Goal: Information Seeking & Learning: Compare options

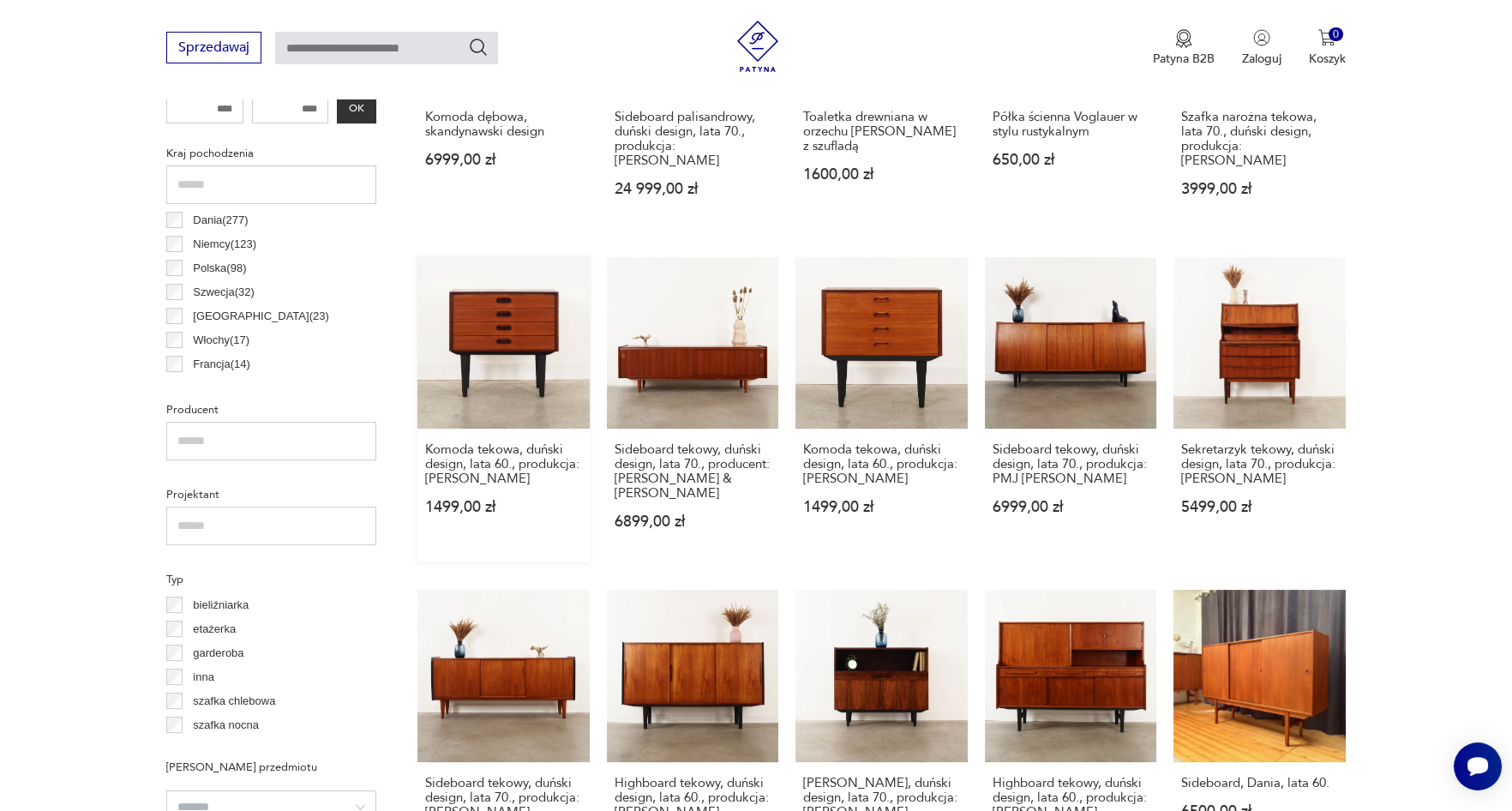
scroll to position [624, 0]
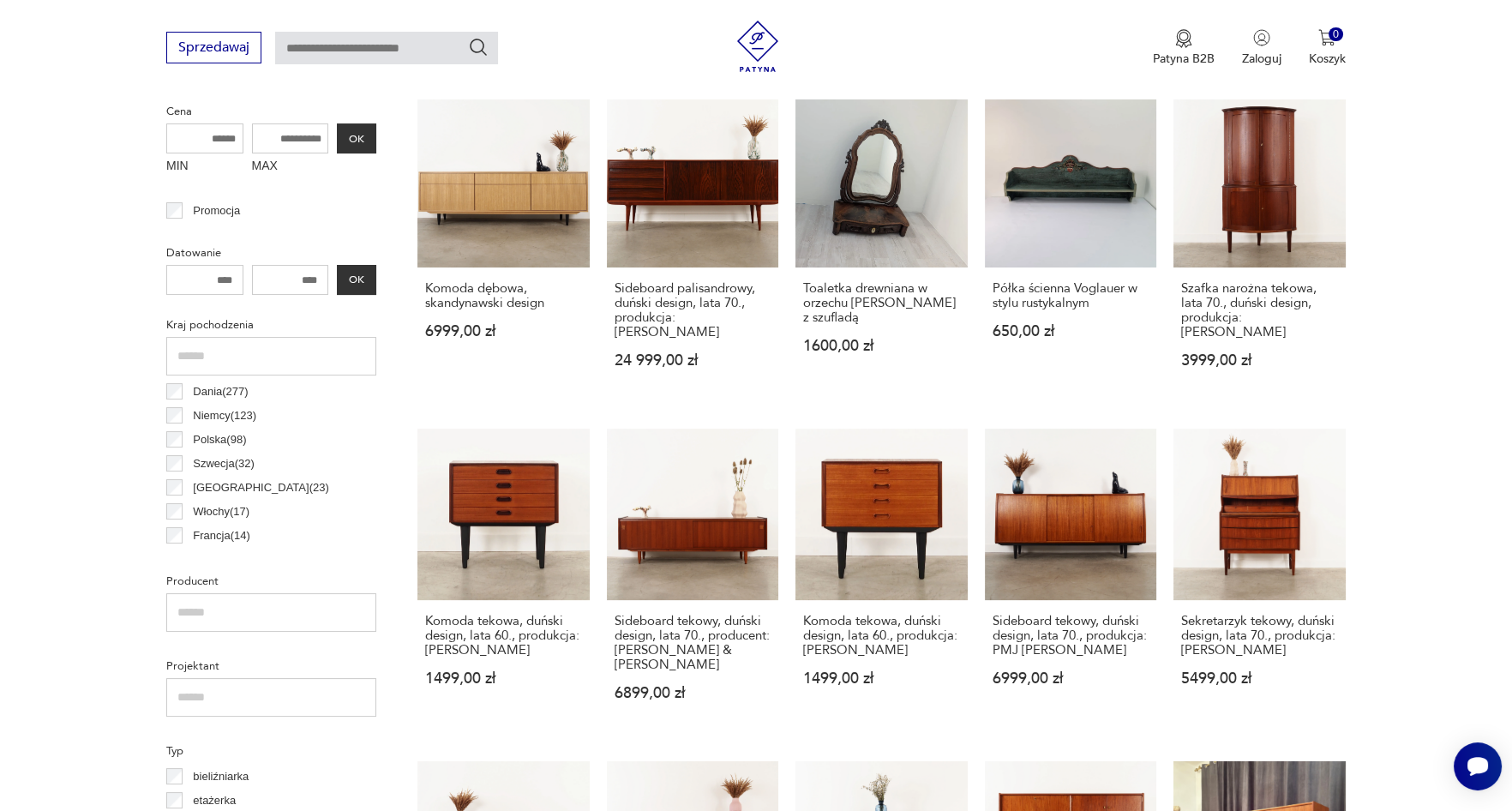
click at [220, 276] on input "number" at bounding box center [204, 280] width 77 height 30
click at [214, 279] on input "number" at bounding box center [204, 280] width 77 height 30
click at [215, 279] on input "number" at bounding box center [204, 280] width 77 height 30
click at [217, 278] on input "number" at bounding box center [204, 280] width 77 height 30
drag, startPoint x: 220, startPoint y: 278, endPoint x: 203, endPoint y: 281, distance: 17.3
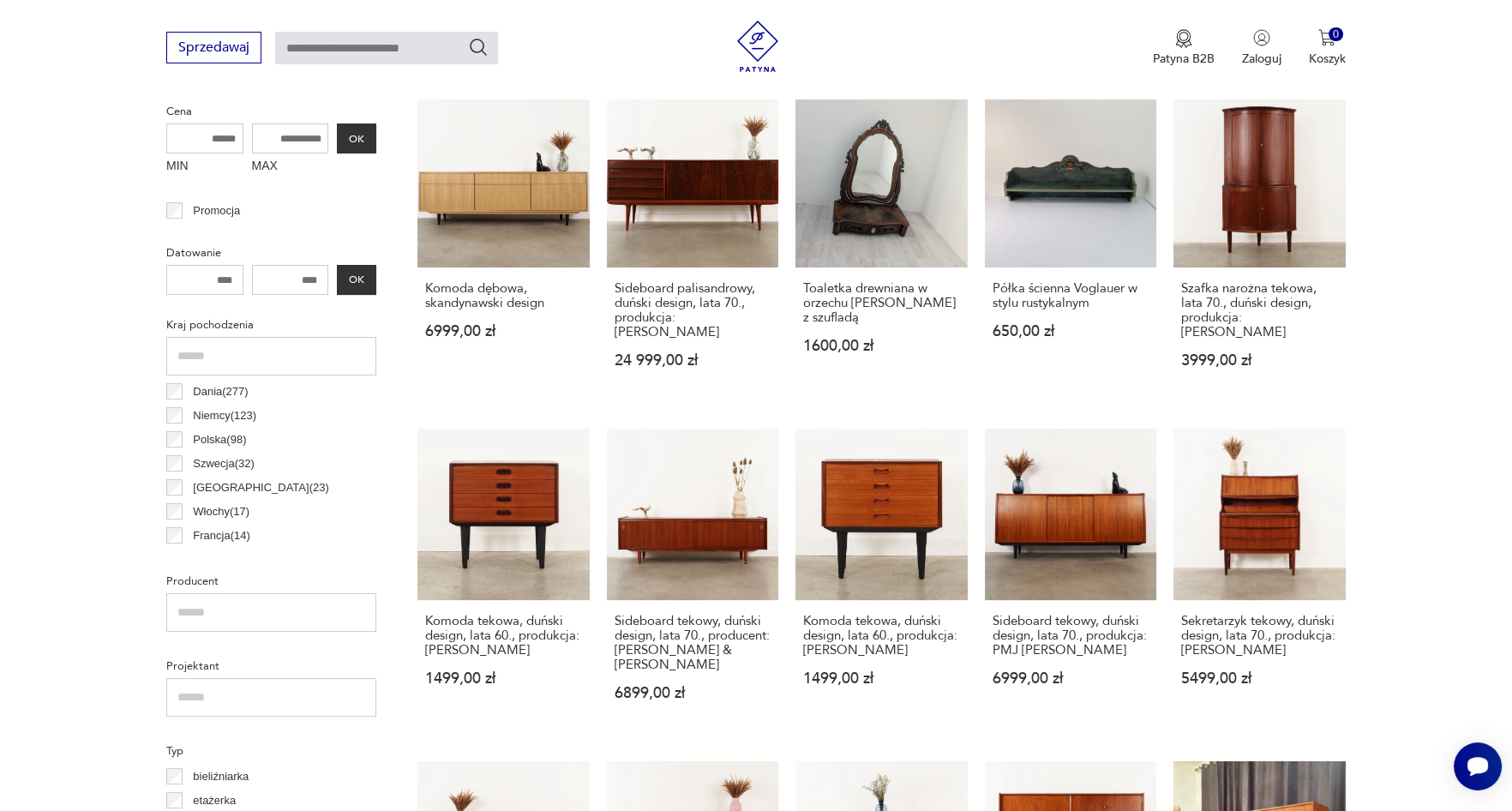
click at [203, 281] on input "number" at bounding box center [204, 280] width 77 height 30
click at [261, 274] on input "number" at bounding box center [290, 280] width 77 height 30
click at [261, 274] on input "number" at bounding box center [290, 280] width 77 height 30
click at [261, 275] on input "number" at bounding box center [290, 280] width 77 height 30
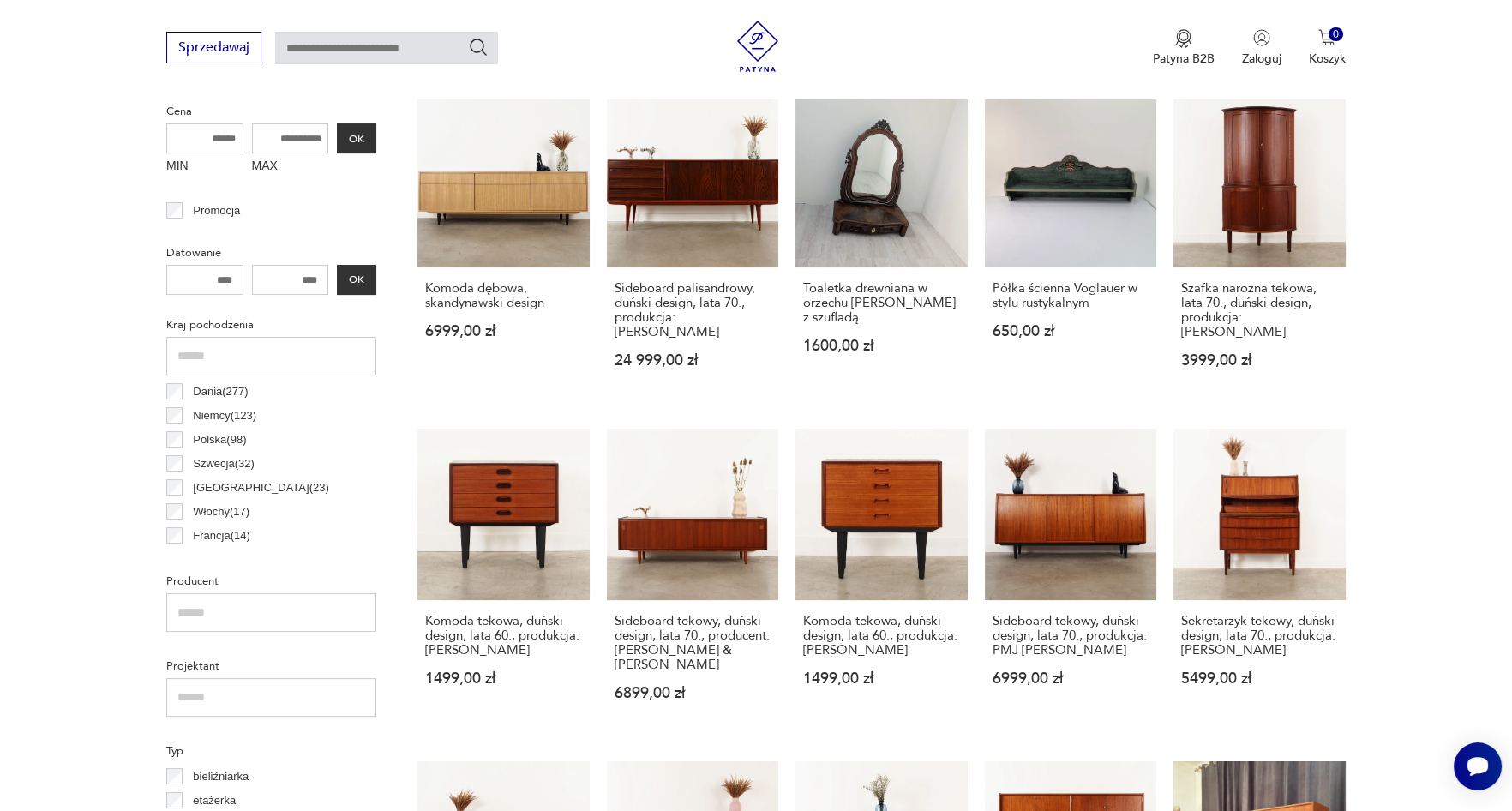
click at [224, 282] on input "number" at bounding box center [204, 280] width 77 height 30
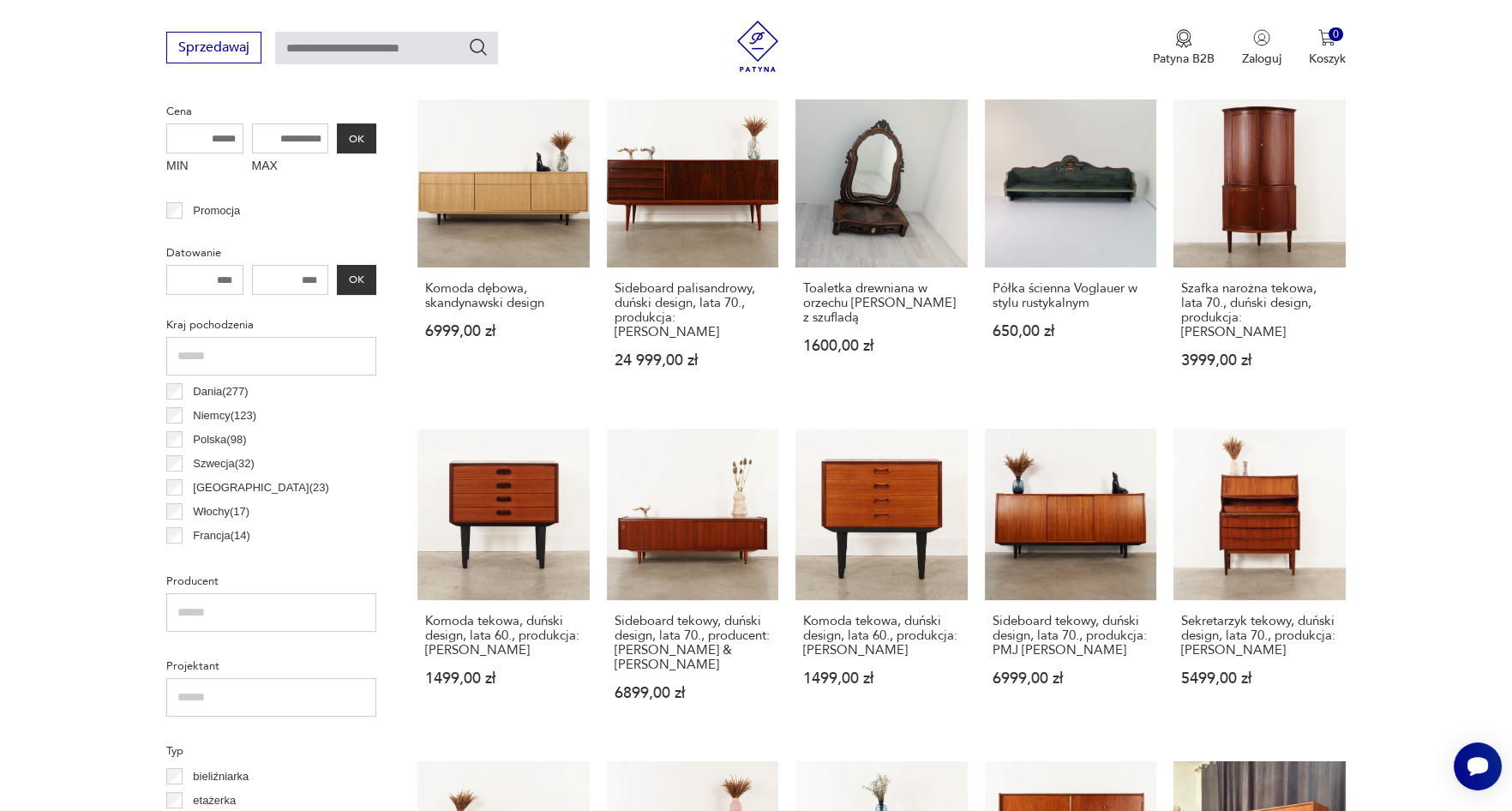
click at [224, 282] on input "number" at bounding box center [204, 280] width 77 height 30
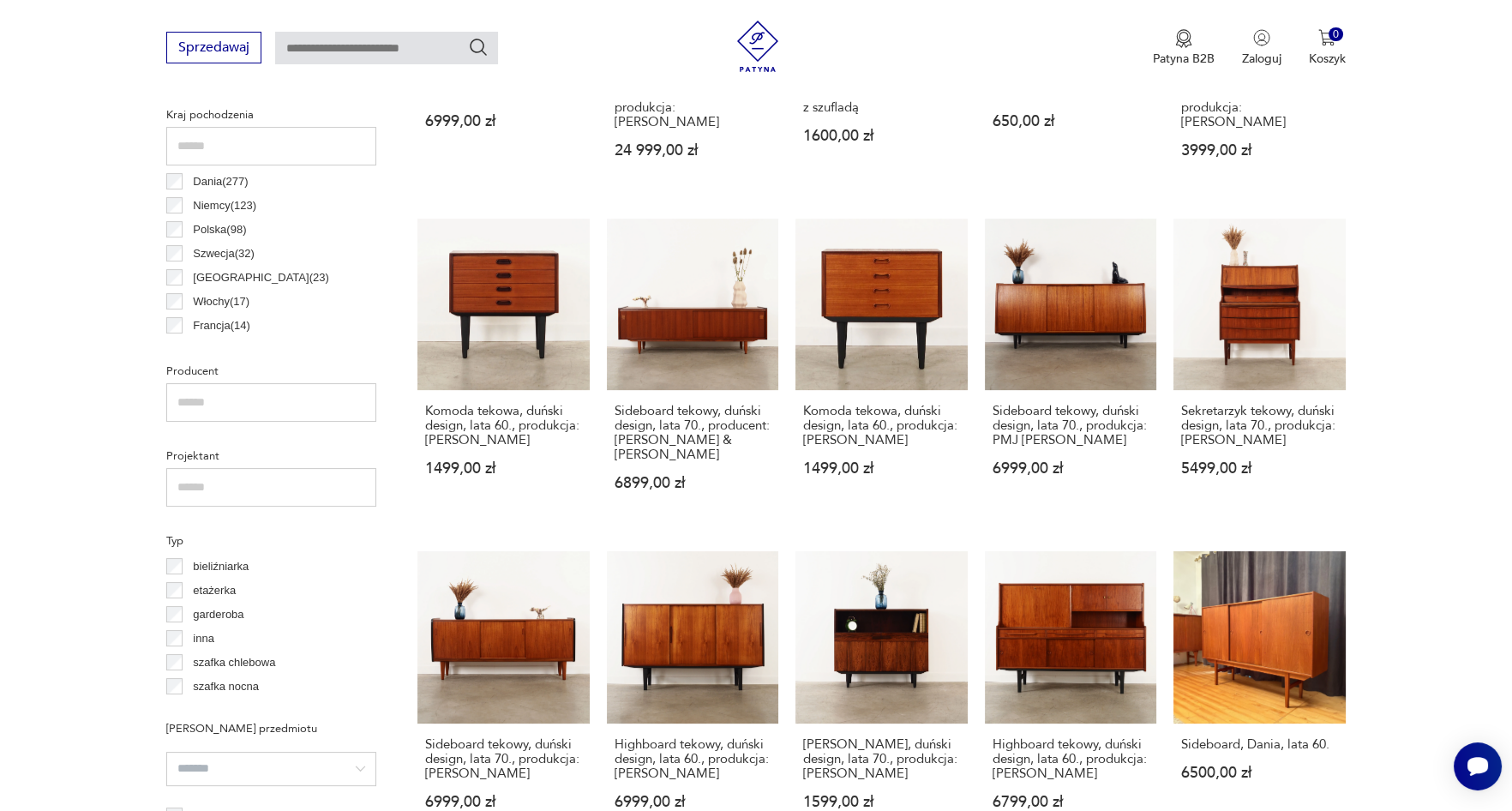
scroll to position [967, 0]
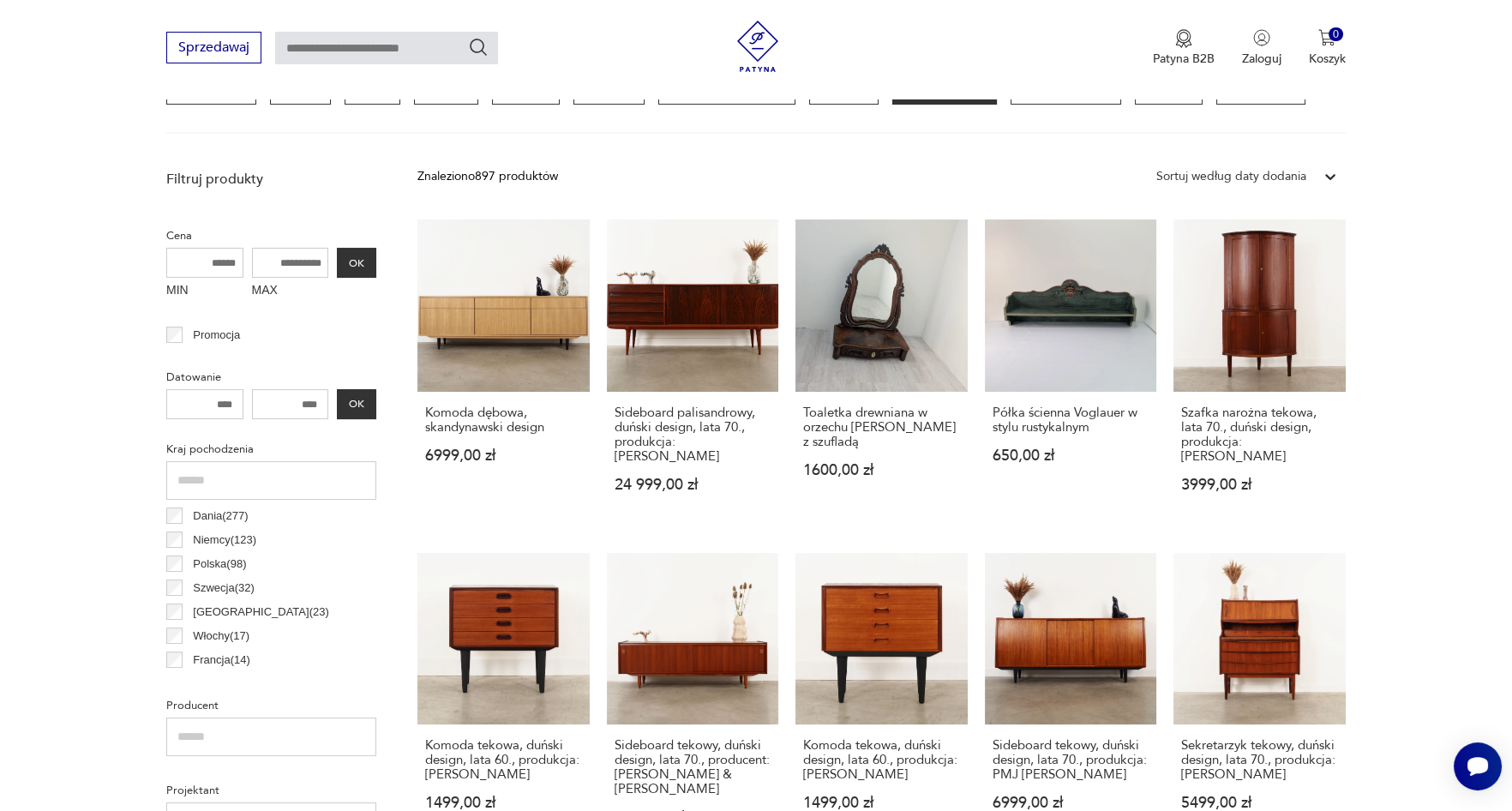
scroll to position [404, 0]
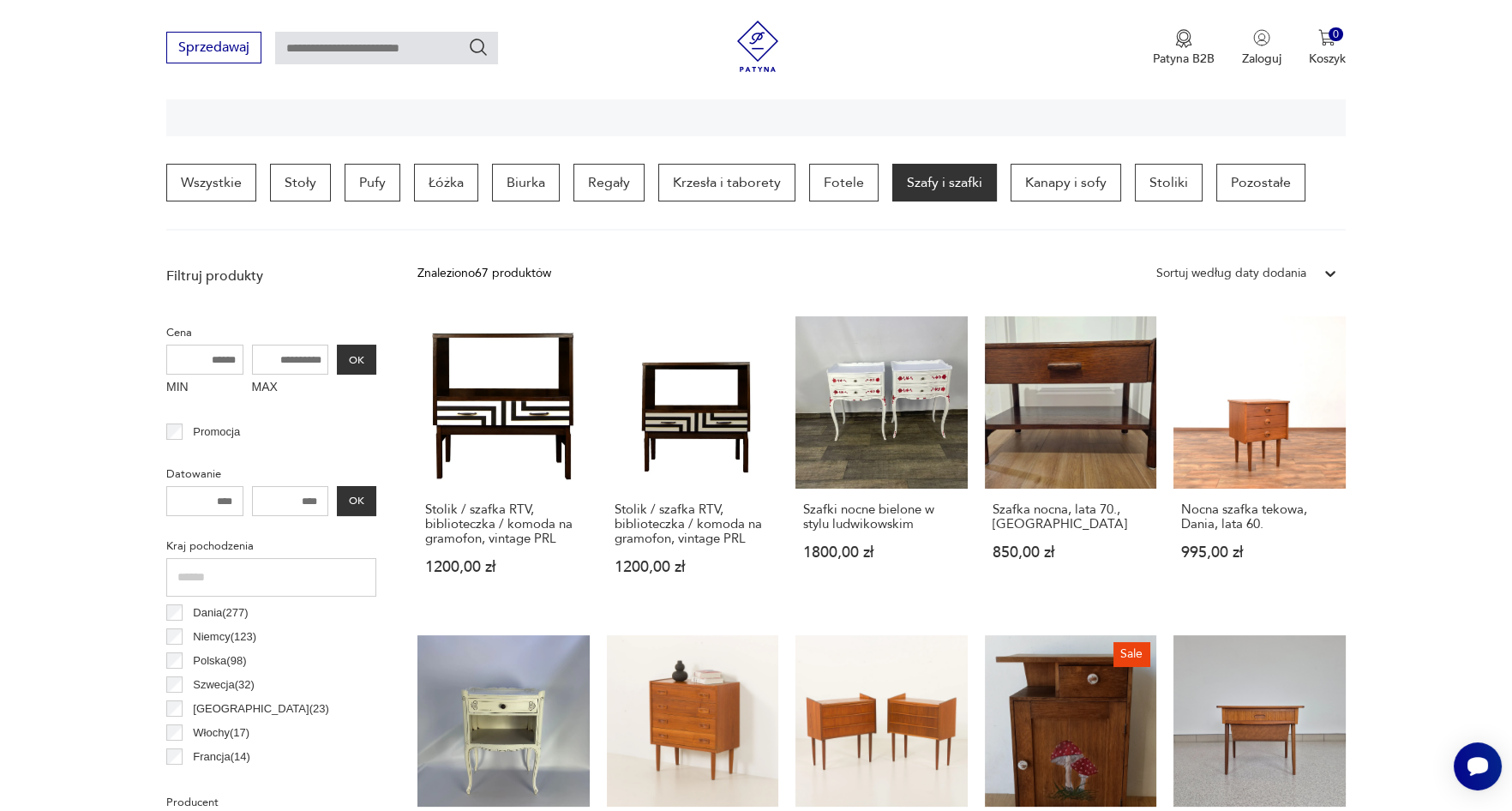
click at [220, 496] on input "number" at bounding box center [204, 501] width 77 height 30
click at [1295, 274] on div "Sortuj według daty dodania" at bounding box center [1231, 274] width 150 height 19
click at [1288, 391] on div "Sortuj według ceny (od największej)" at bounding box center [1246, 390] width 198 height 38
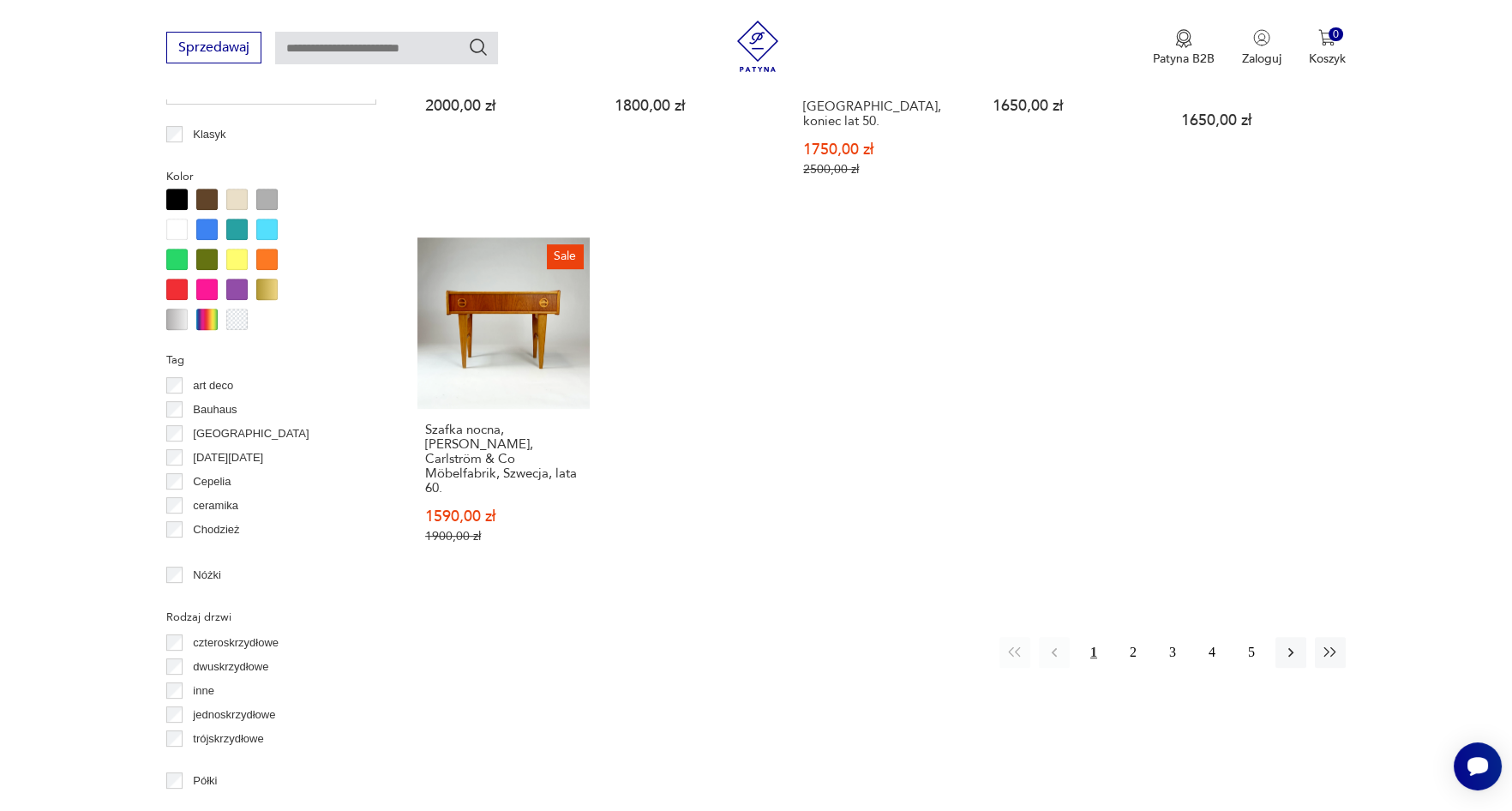
scroll to position [1518, 0]
click at [1291, 642] on icon "button" at bounding box center [1290, 651] width 17 height 17
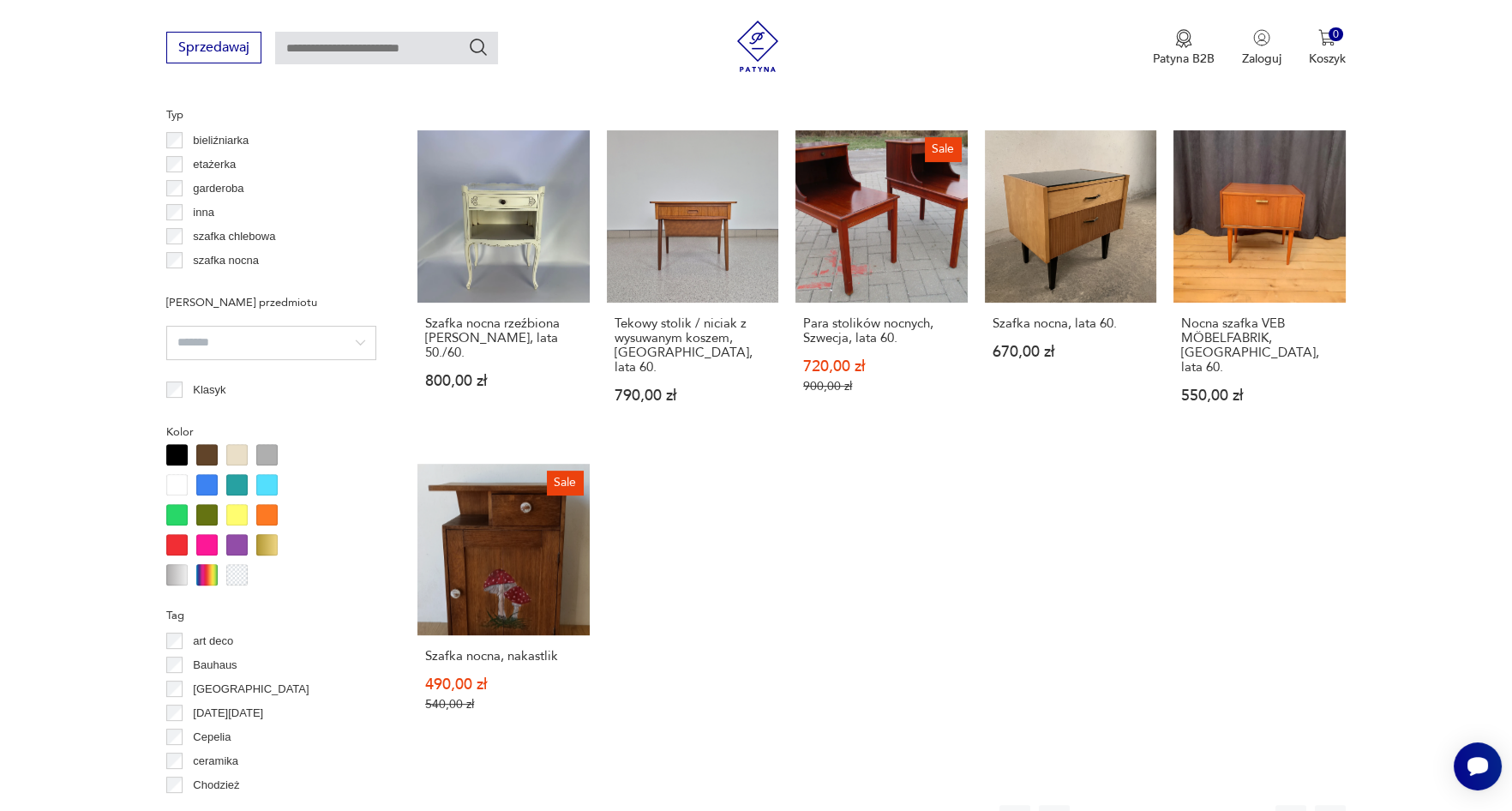
scroll to position [1603, 0]
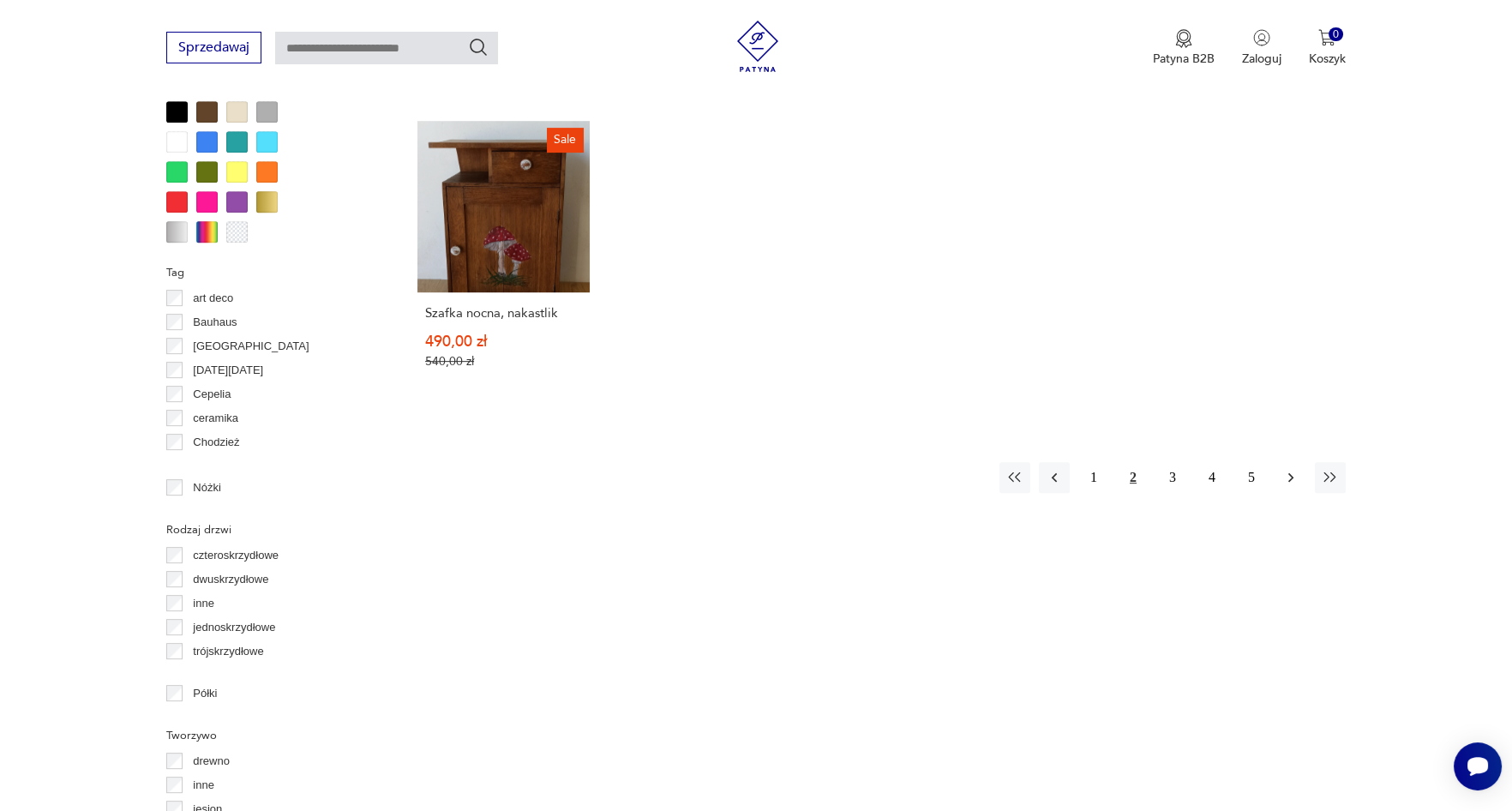
click at [1287, 473] on icon "button" at bounding box center [1290, 478] width 17 height 17
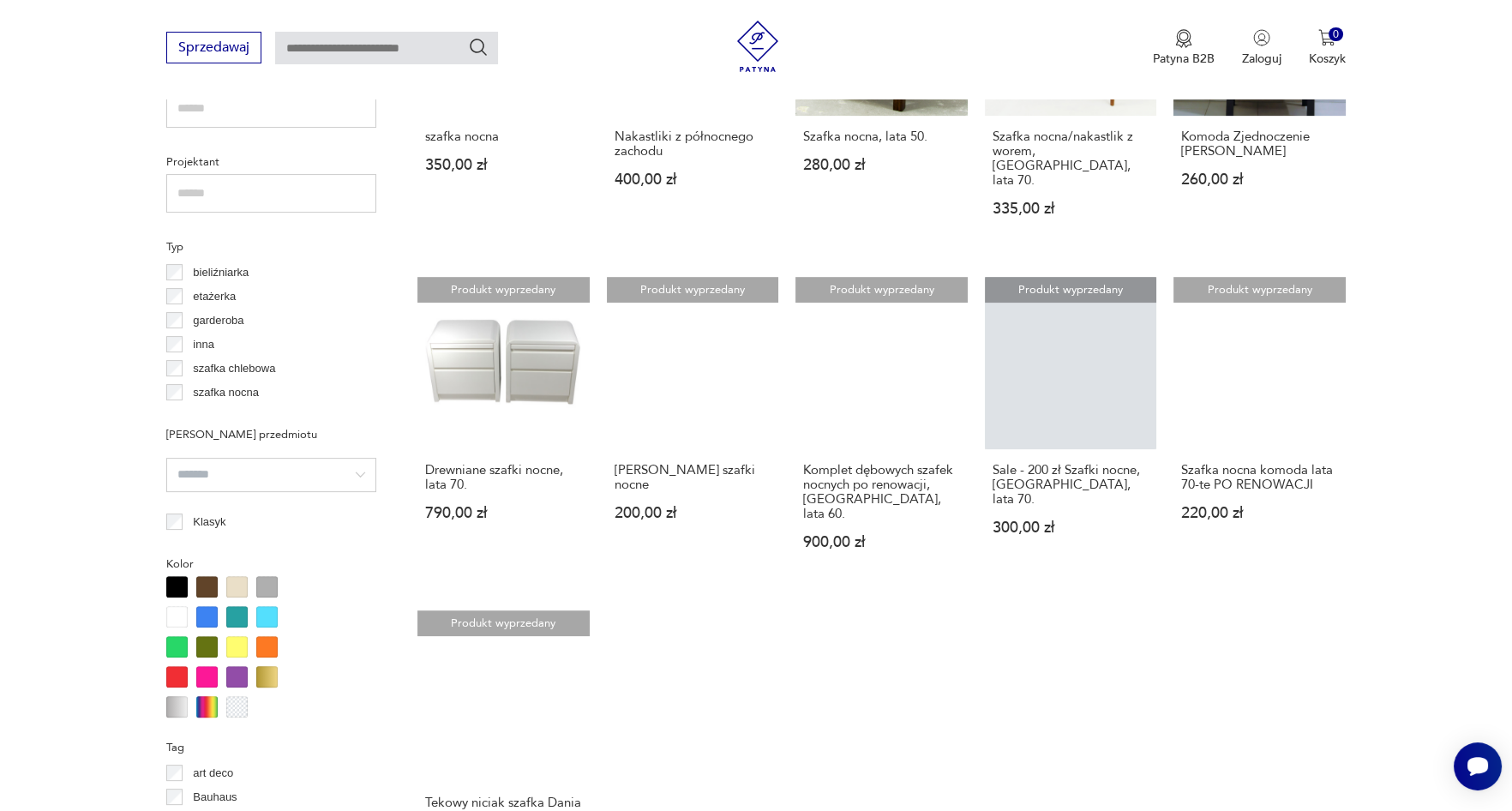
scroll to position [1261, 0]
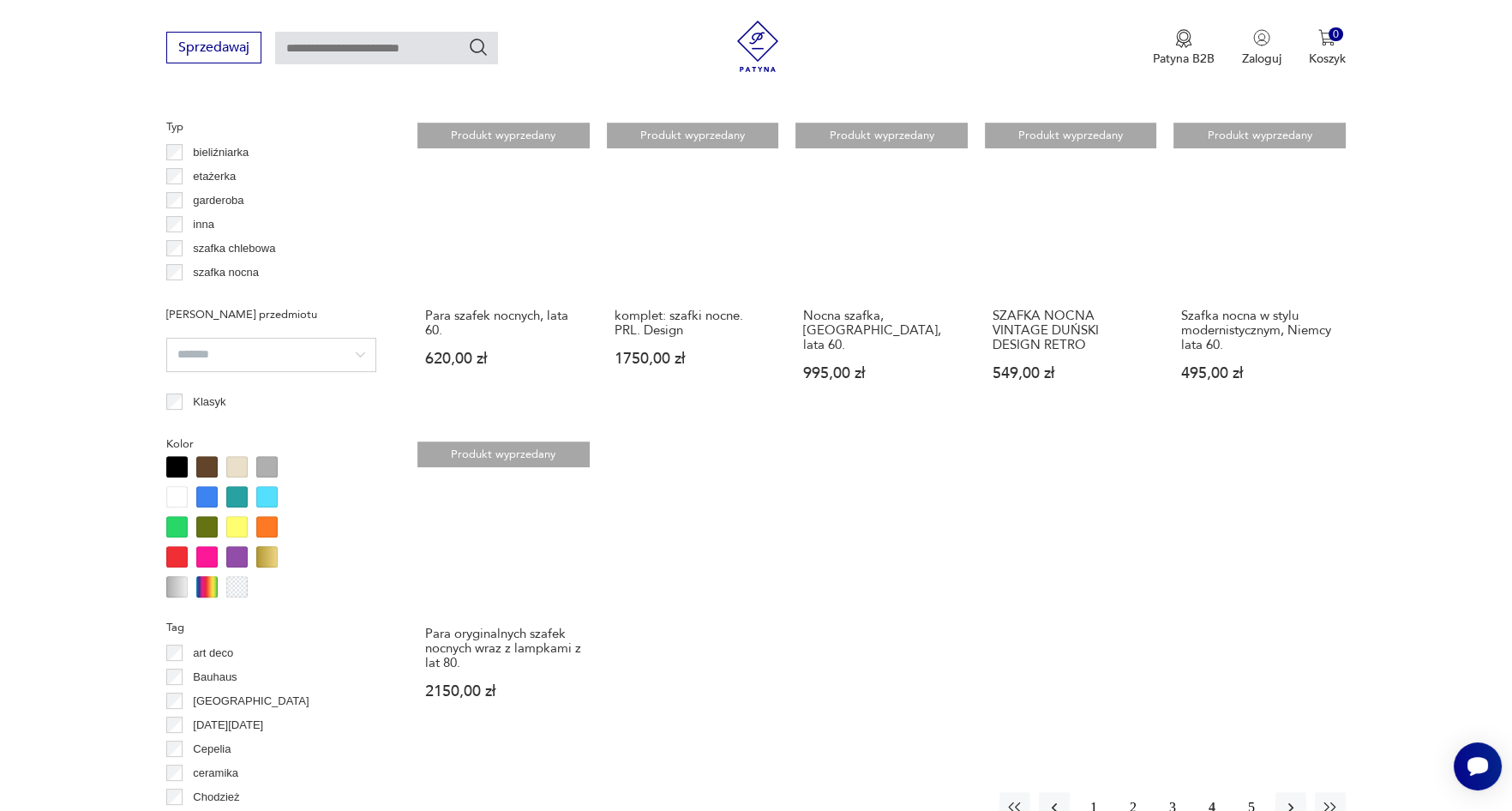
scroll to position [1346, 0]
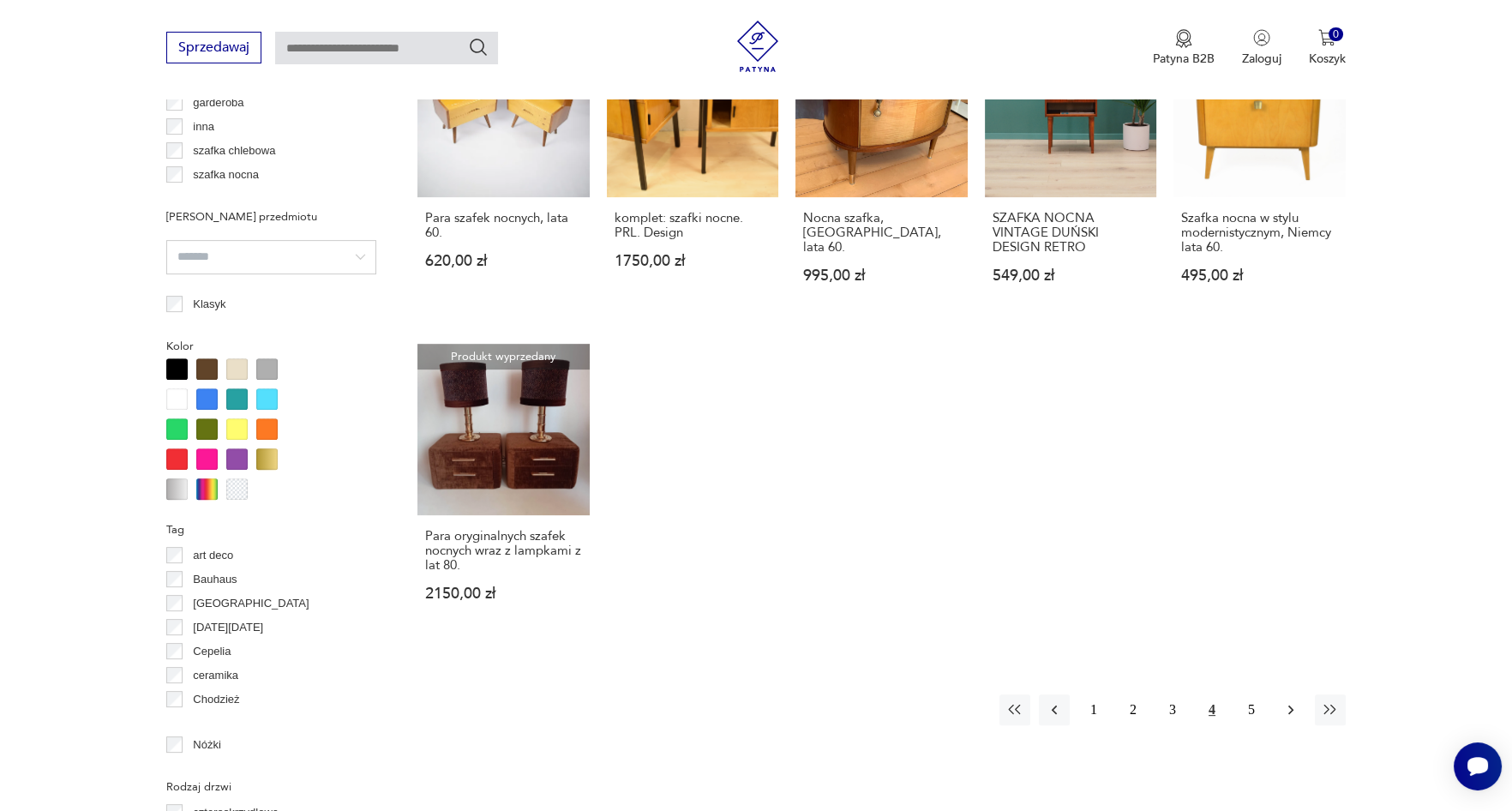
click at [1280, 694] on button "button" at bounding box center [1290, 710] width 31 height 31
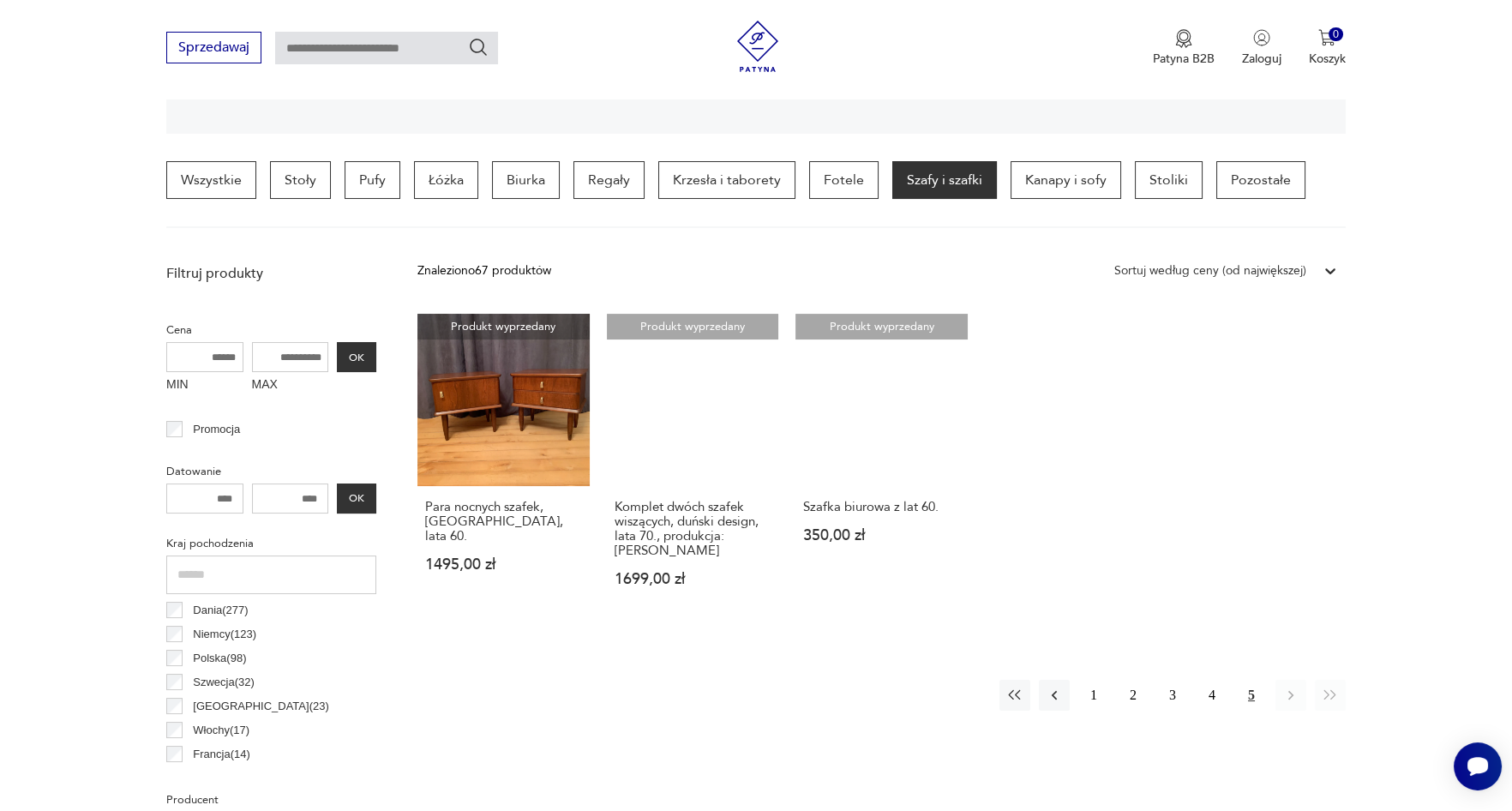
scroll to position [660, 0]
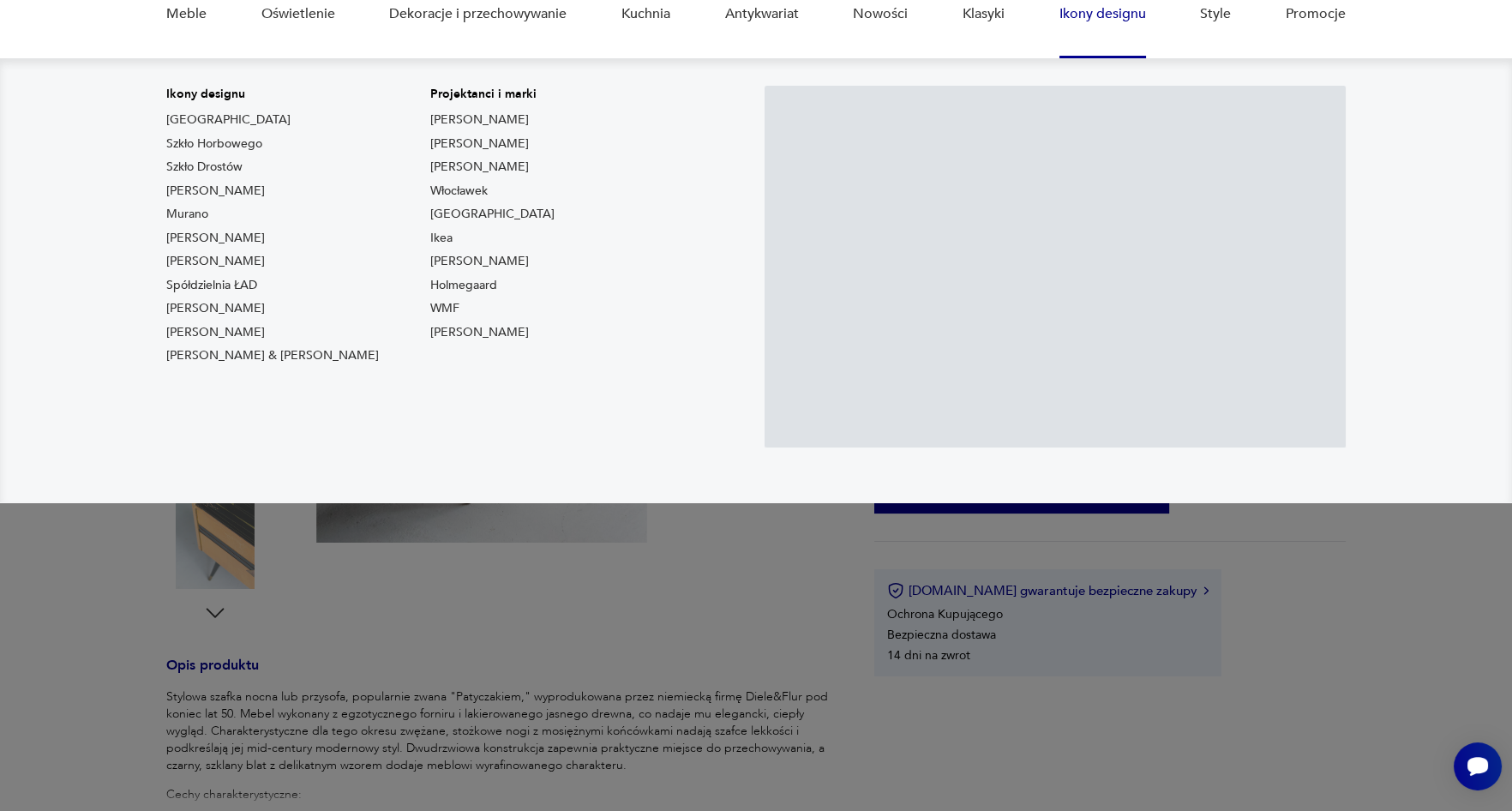
scroll to position [171, 0]
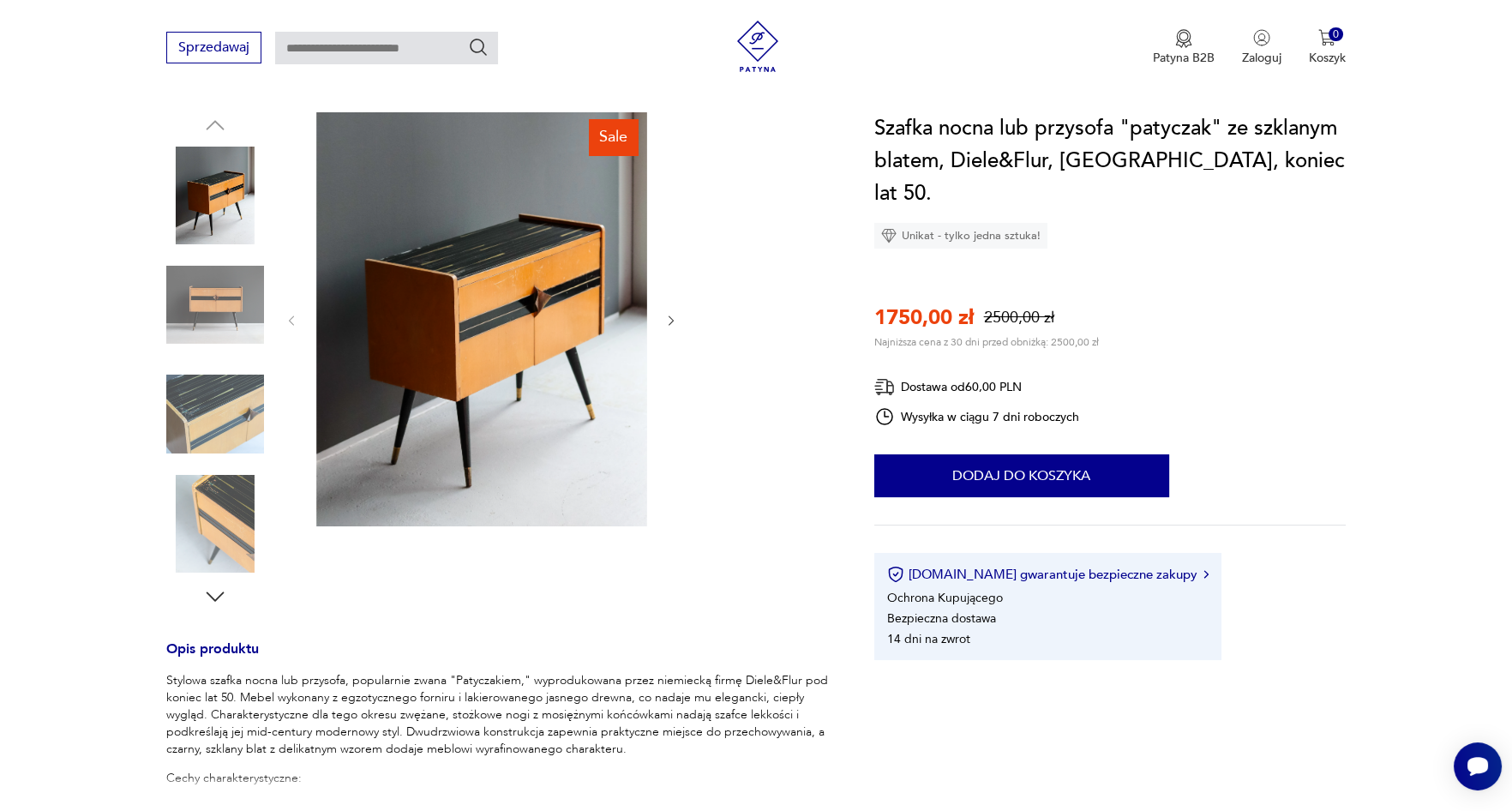
click at [182, 390] on img at bounding box center [214, 413] width 98 height 98
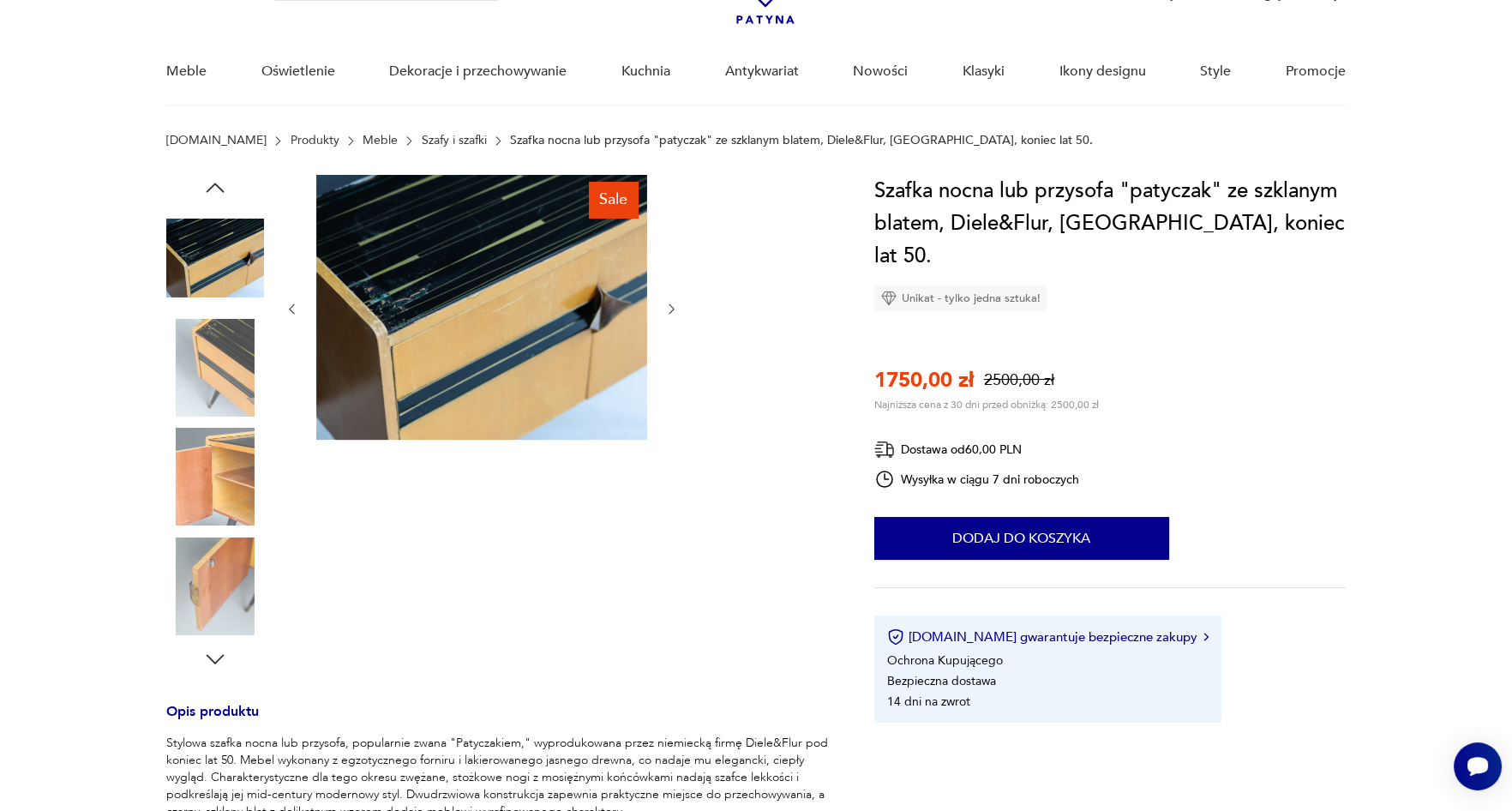
scroll to position [0, 0]
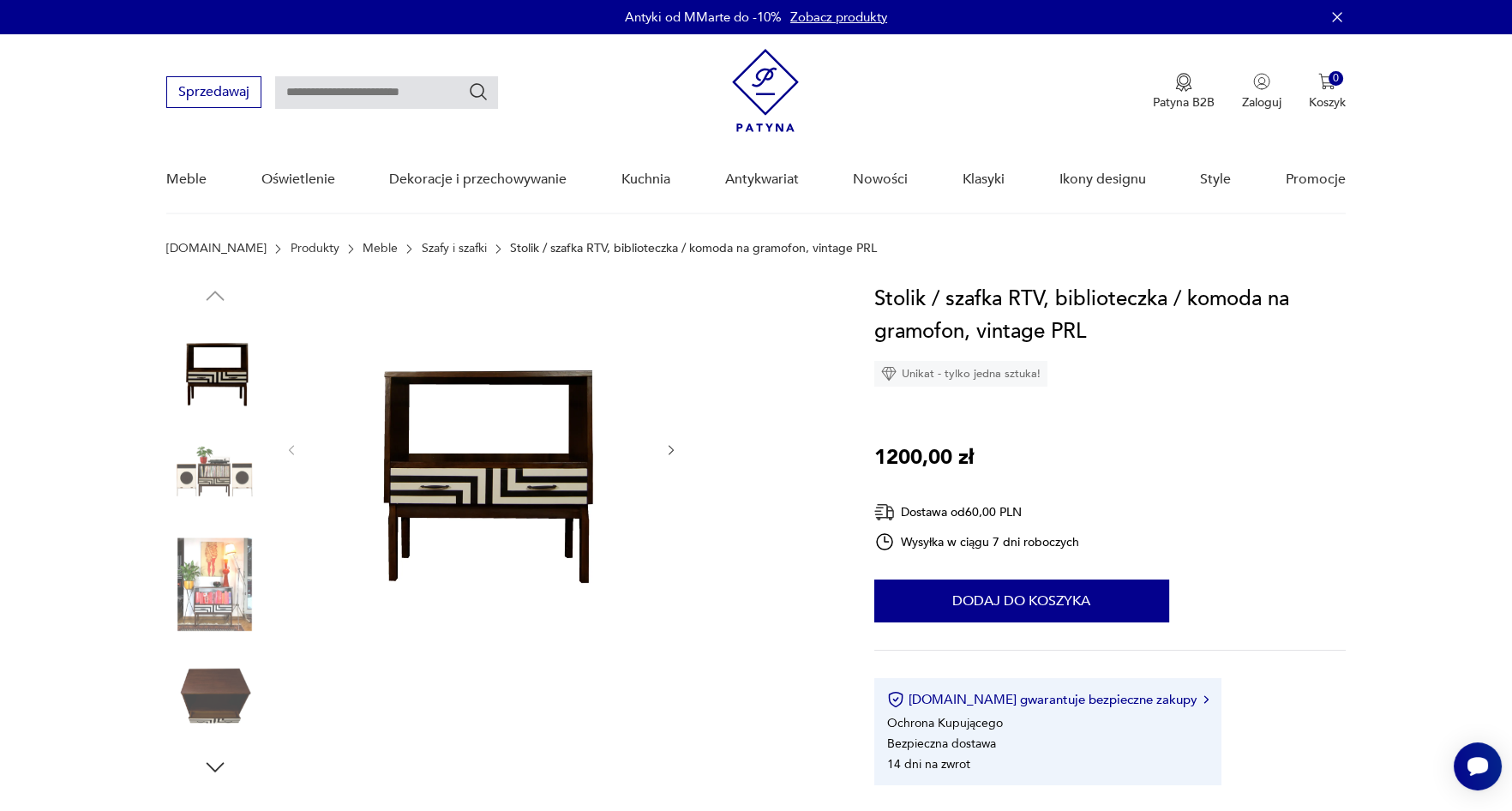
click at [240, 571] on img at bounding box center [214, 584] width 98 height 98
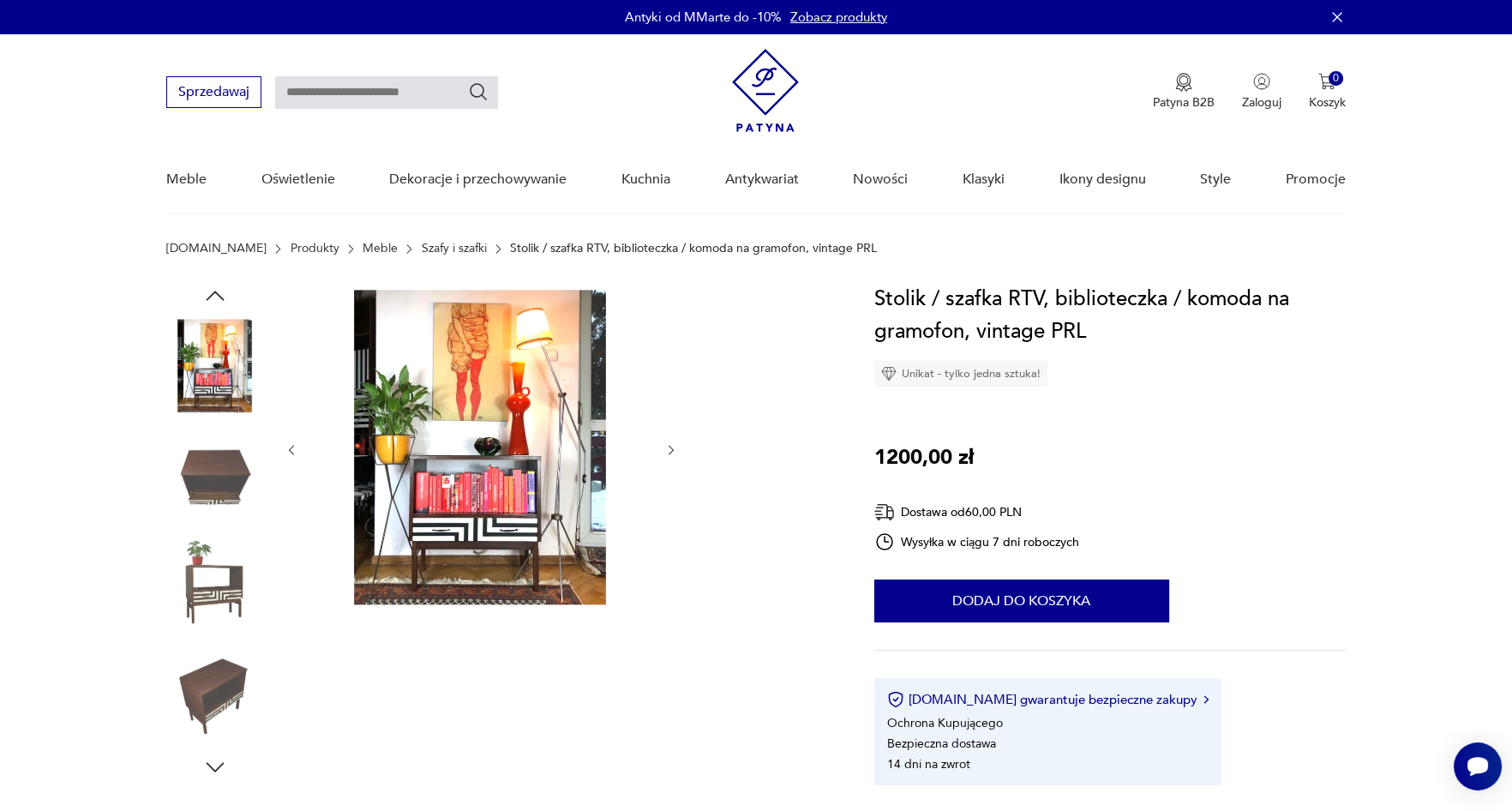
click at [197, 402] on img at bounding box center [214, 366] width 98 height 98
click at [207, 548] on img at bounding box center [214, 584] width 98 height 98
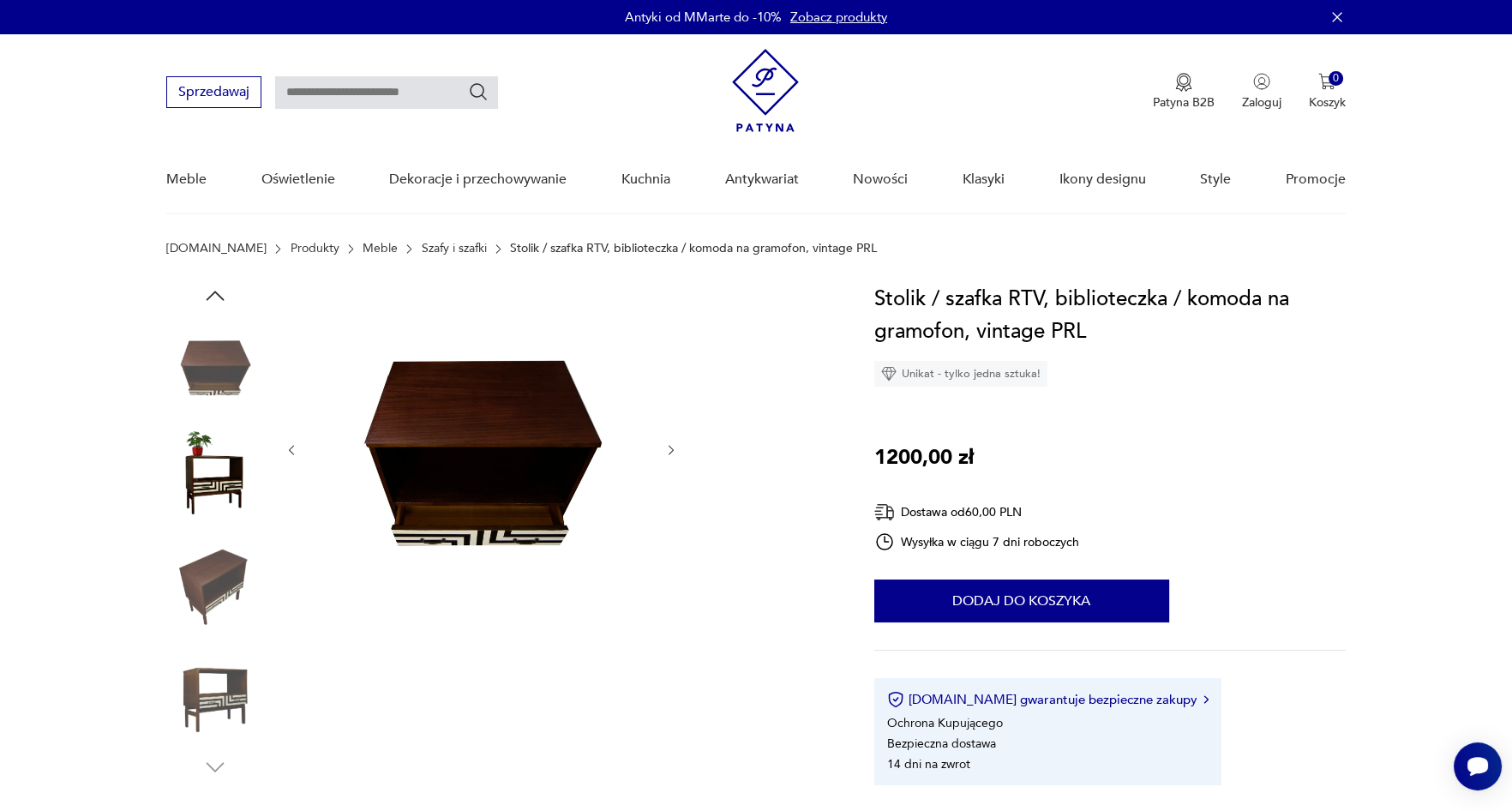
click at [207, 548] on img at bounding box center [214, 584] width 98 height 98
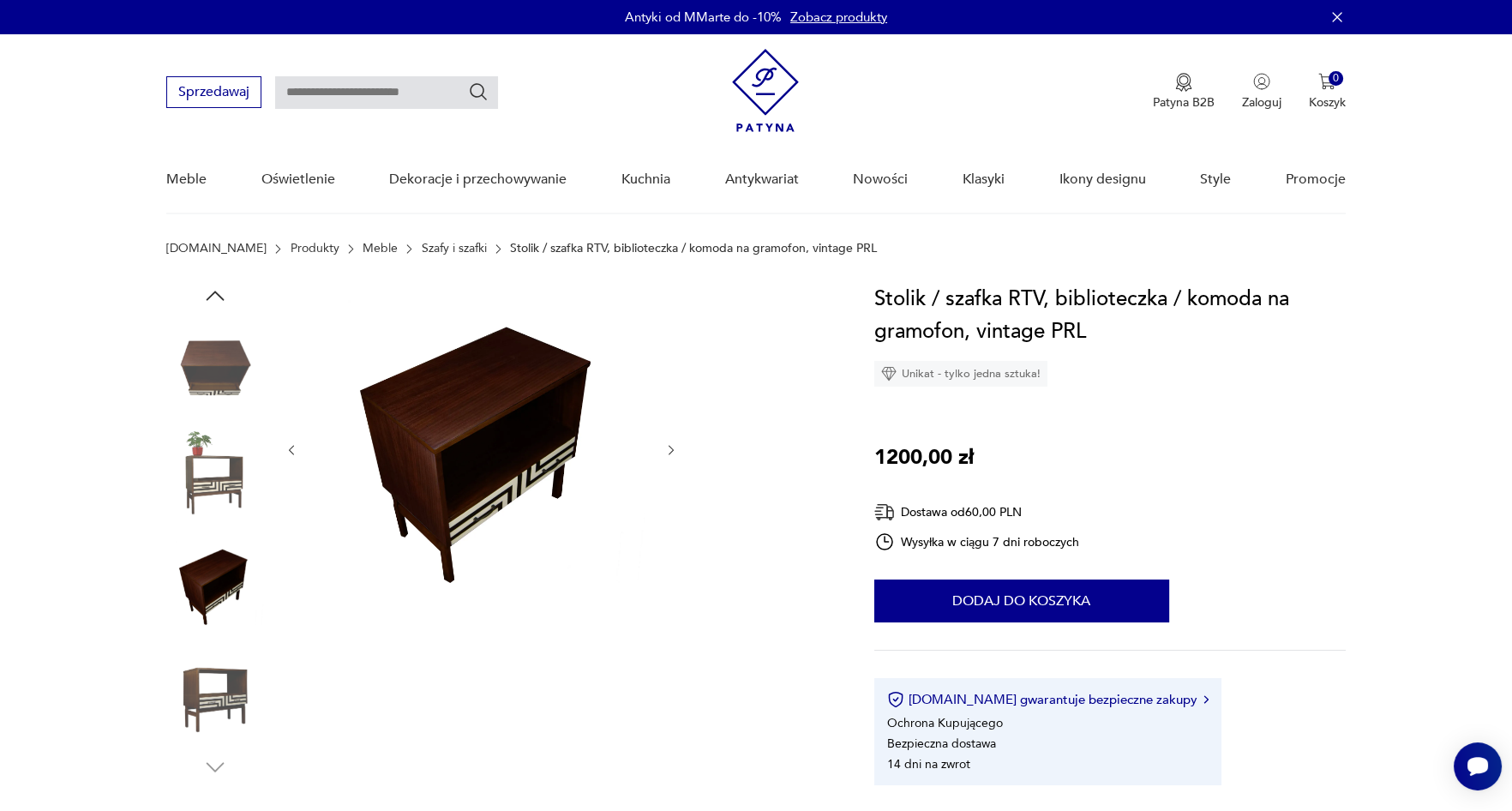
click at [211, 469] on img at bounding box center [214, 475] width 98 height 98
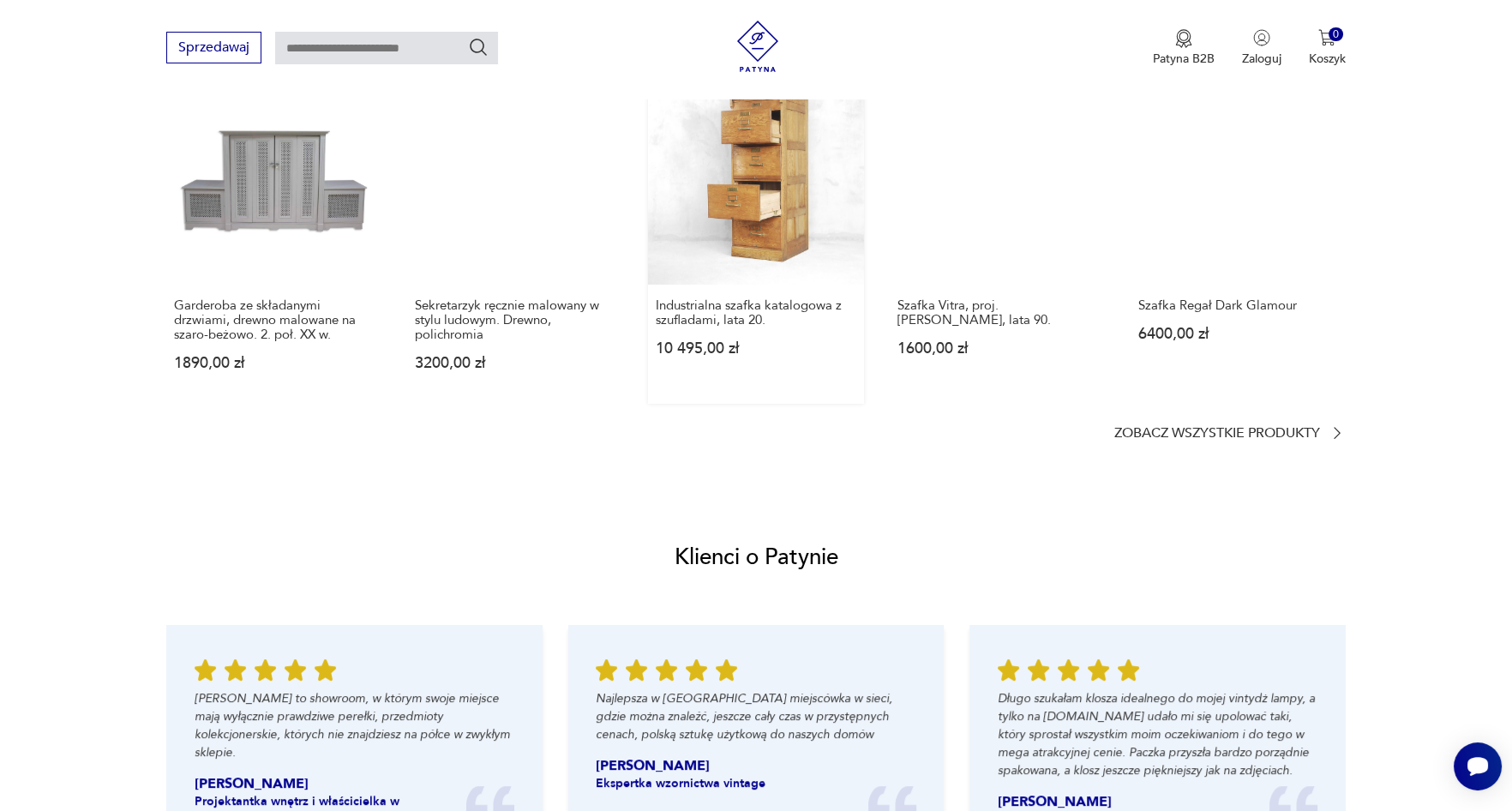
scroll to position [1370, 0]
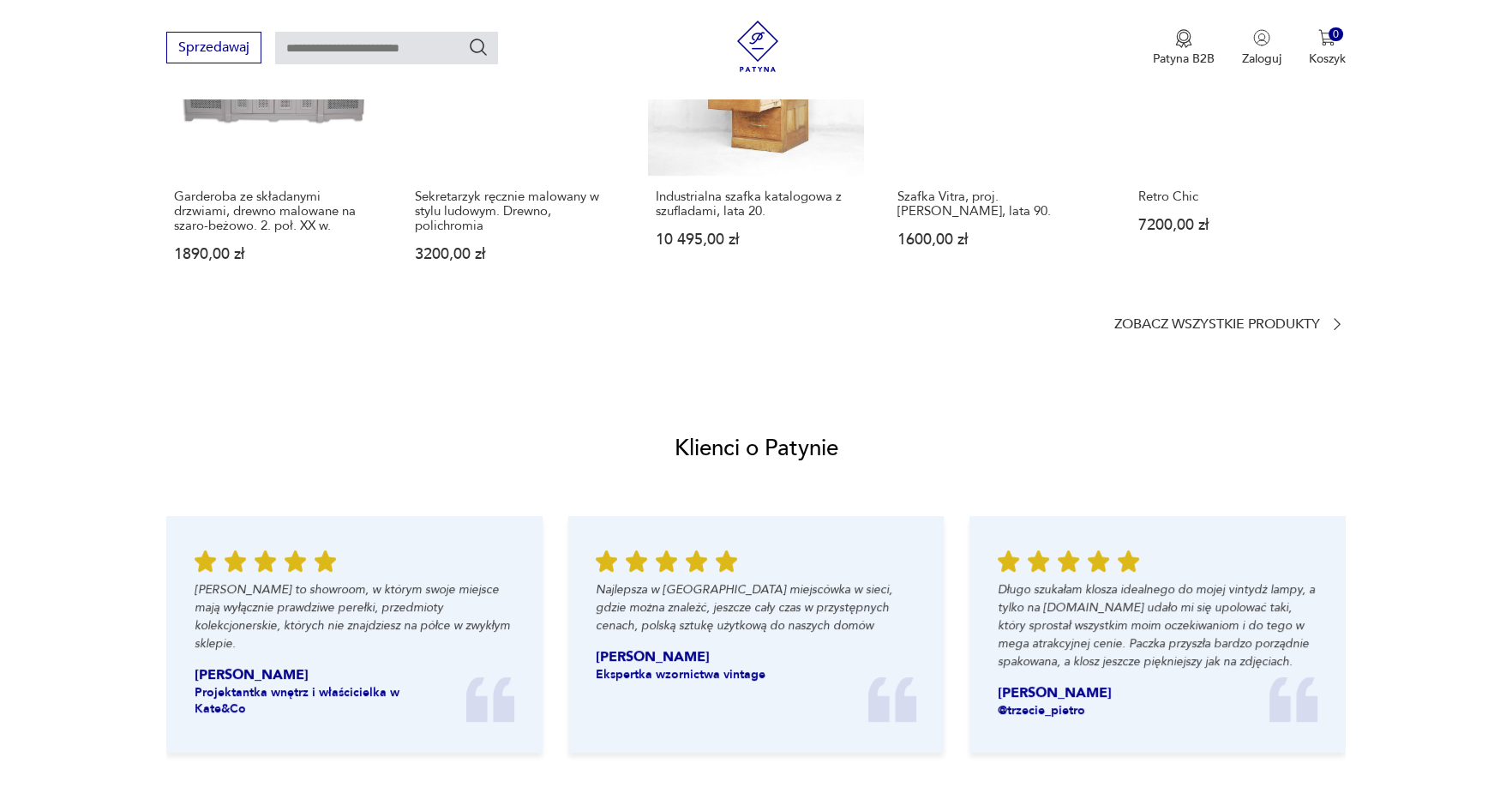
scroll to position [1628, 0]
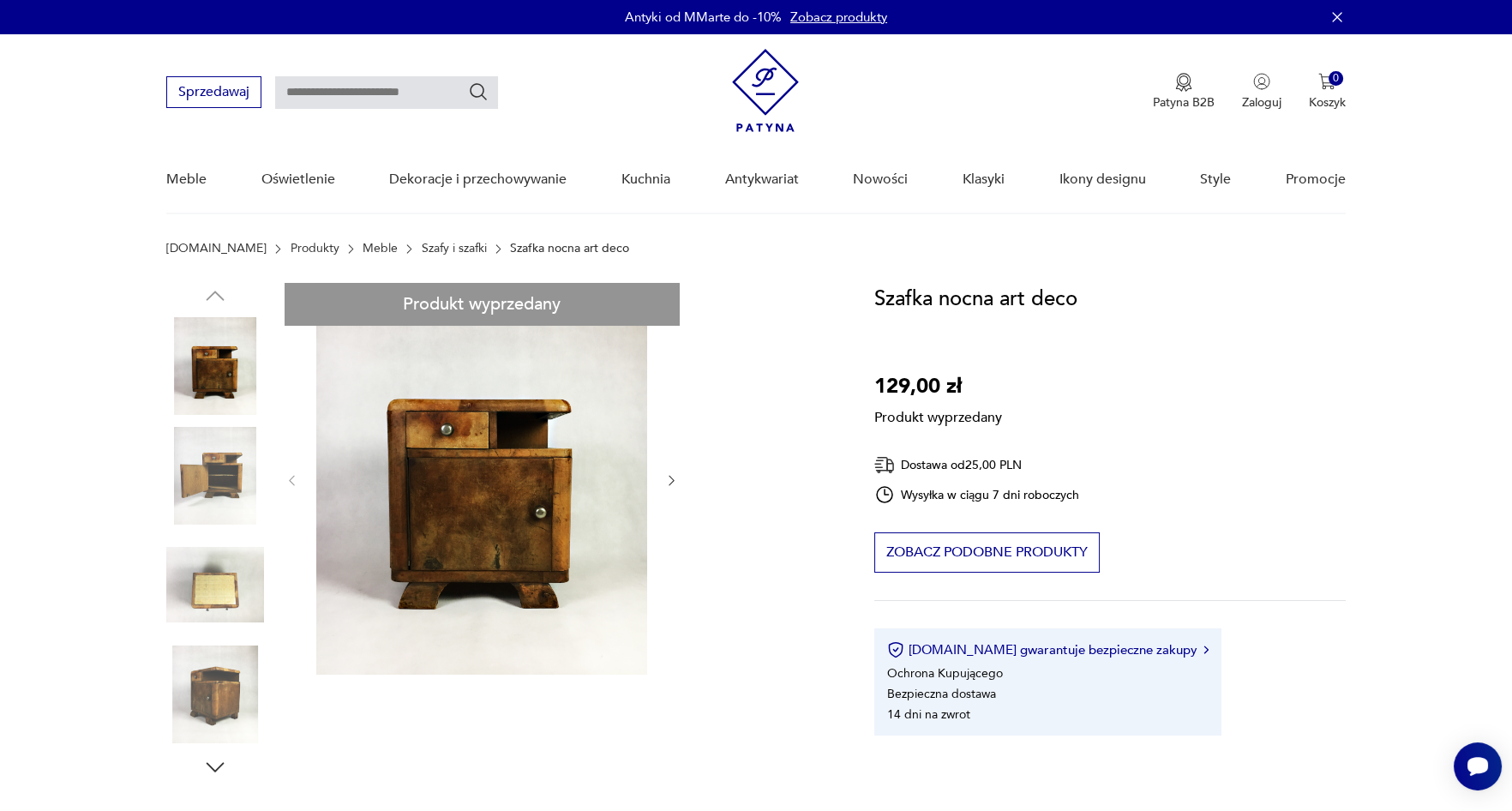
click at [422, 245] on link "Szafy i szafki" at bounding box center [454, 248] width 65 height 13
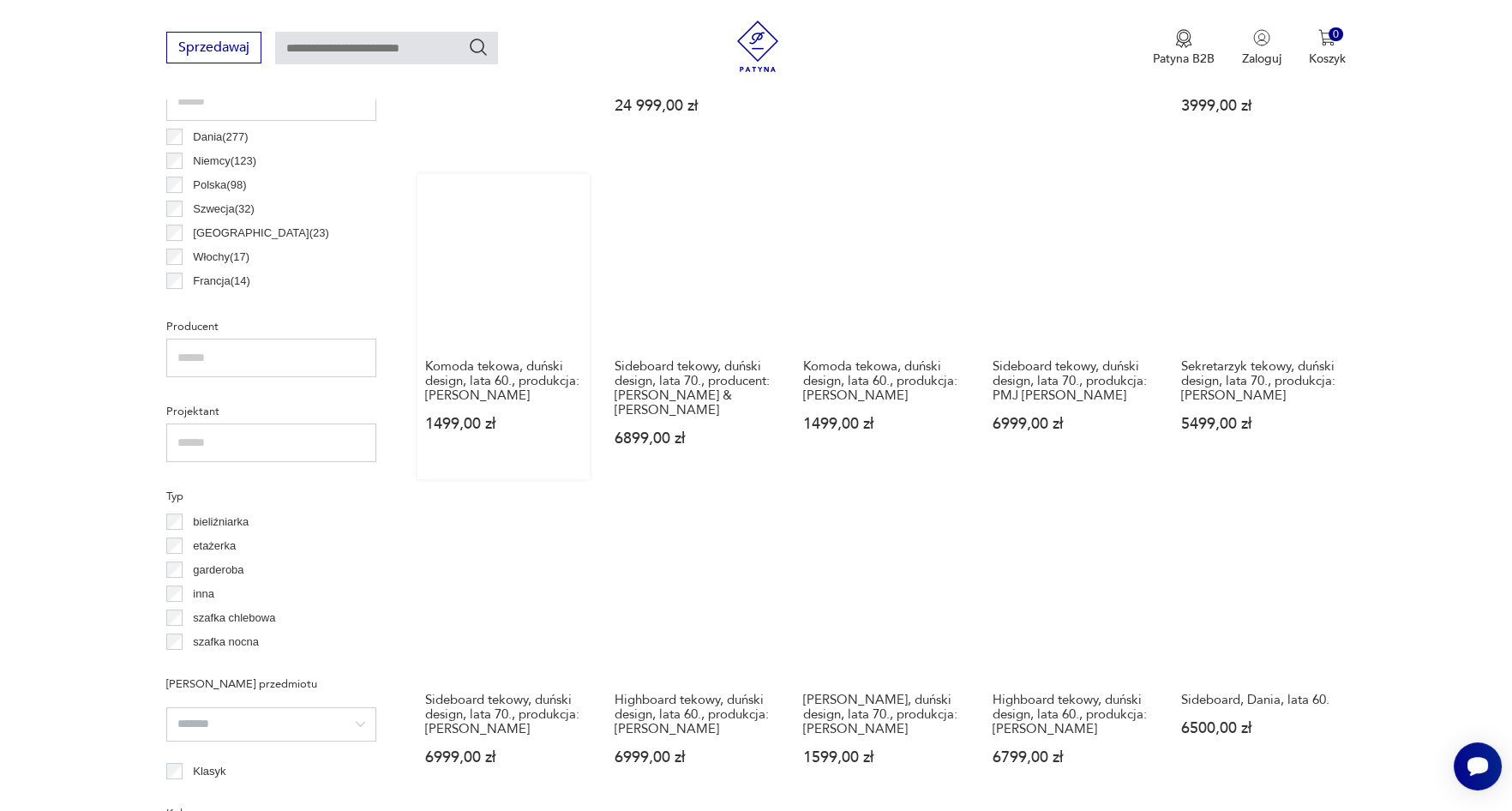
scroll to position [624, 0]
